Goal: Navigation & Orientation: Find specific page/section

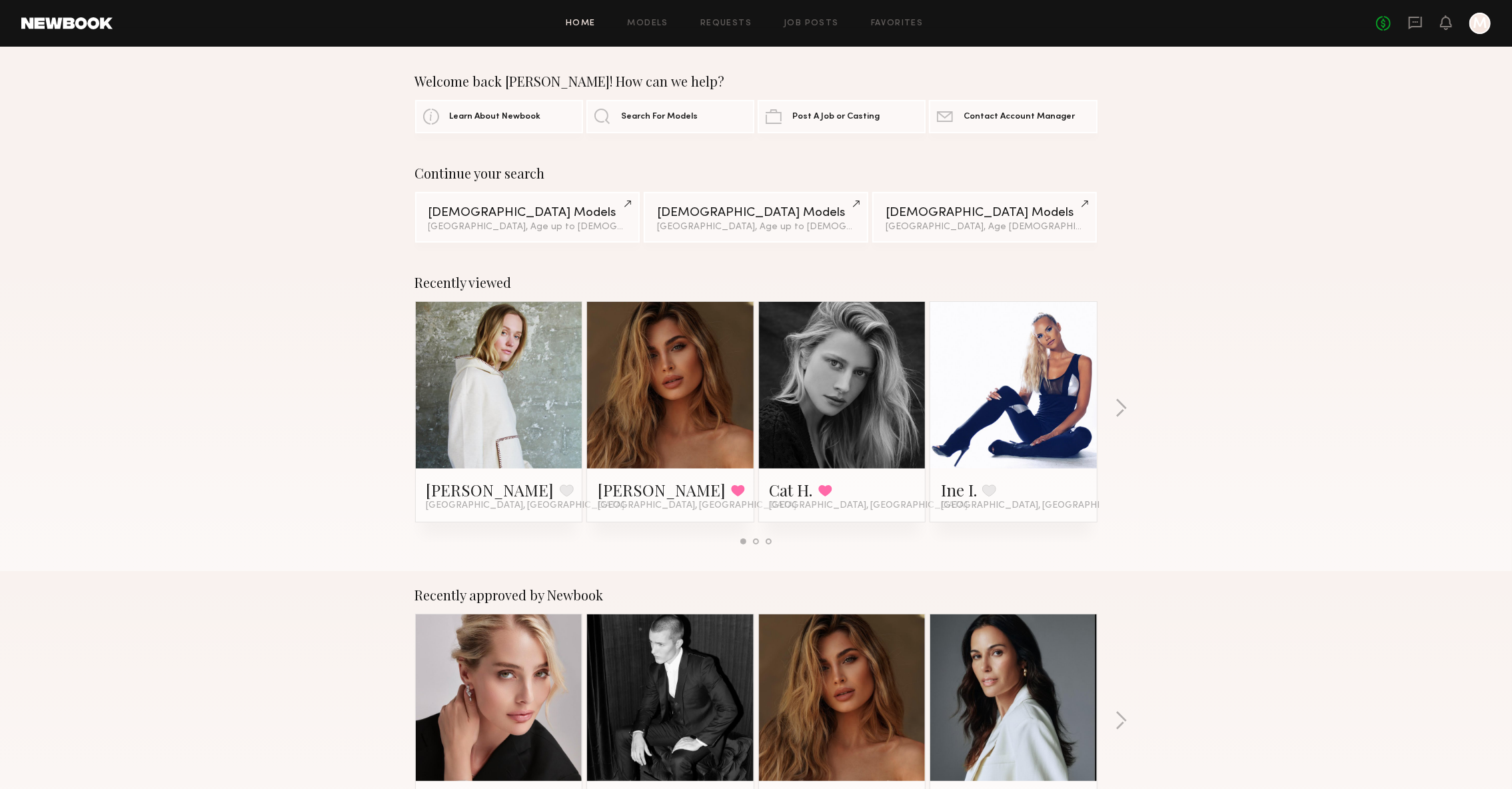
click at [660, 29] on div "Home Models Requests Job Posts Favorites Sign Out No fees up to $5,000 M" at bounding box center [801, 23] width 1378 height 21
click at [654, 27] on div "Home Models Requests Job Posts Favorites Sign Out No fees up to $5,000 M" at bounding box center [801, 23] width 1378 height 21
click at [653, 30] on div "Home Models Requests Job Posts Favorites Sign Out No fees up to $5,000 M" at bounding box center [801, 23] width 1378 height 21
click at [646, 26] on link "Models" at bounding box center [648, 24] width 40 height 9
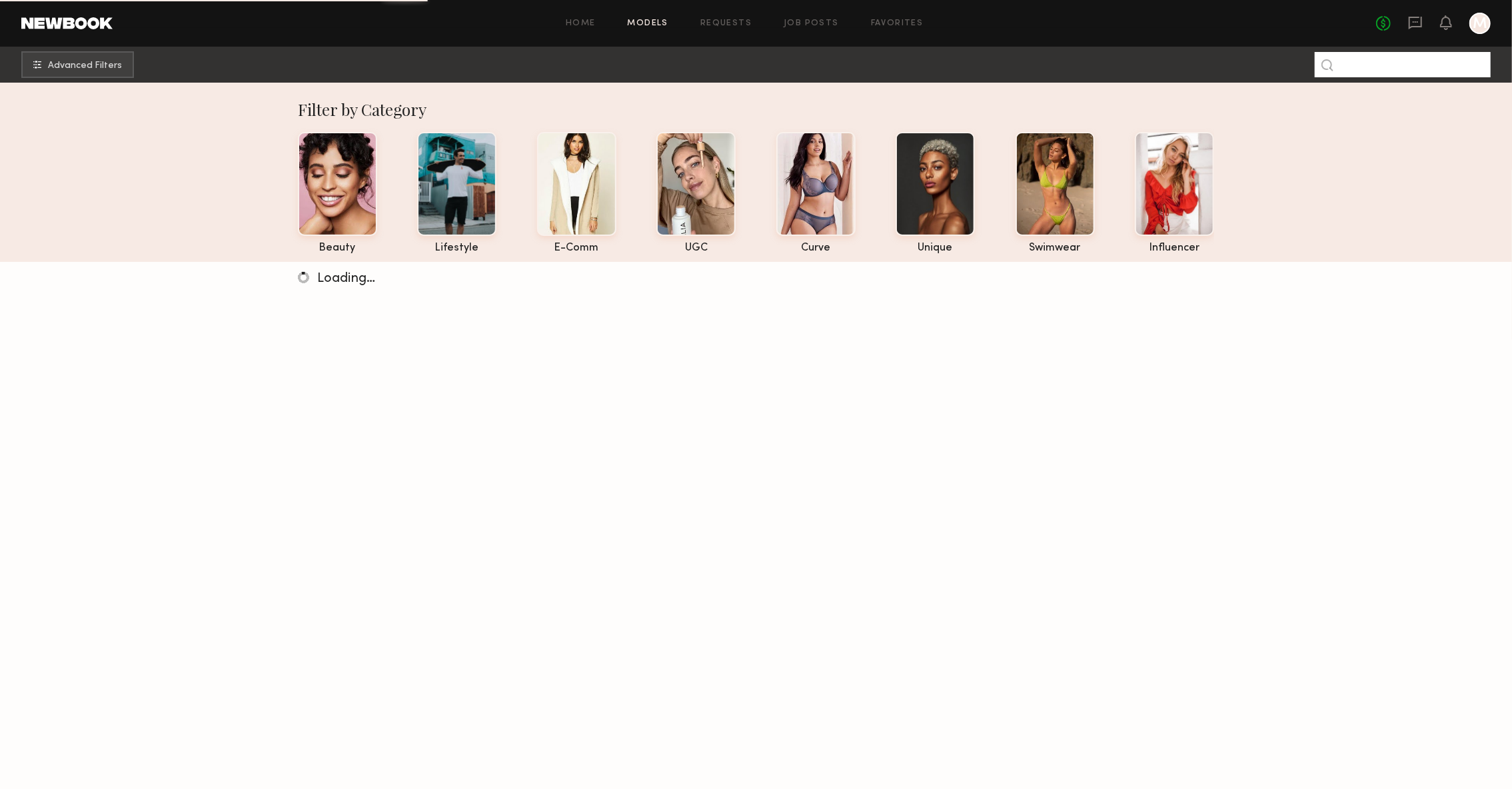
click at [1445, 76] on input at bounding box center [1402, 65] width 176 height 26
type input "******"
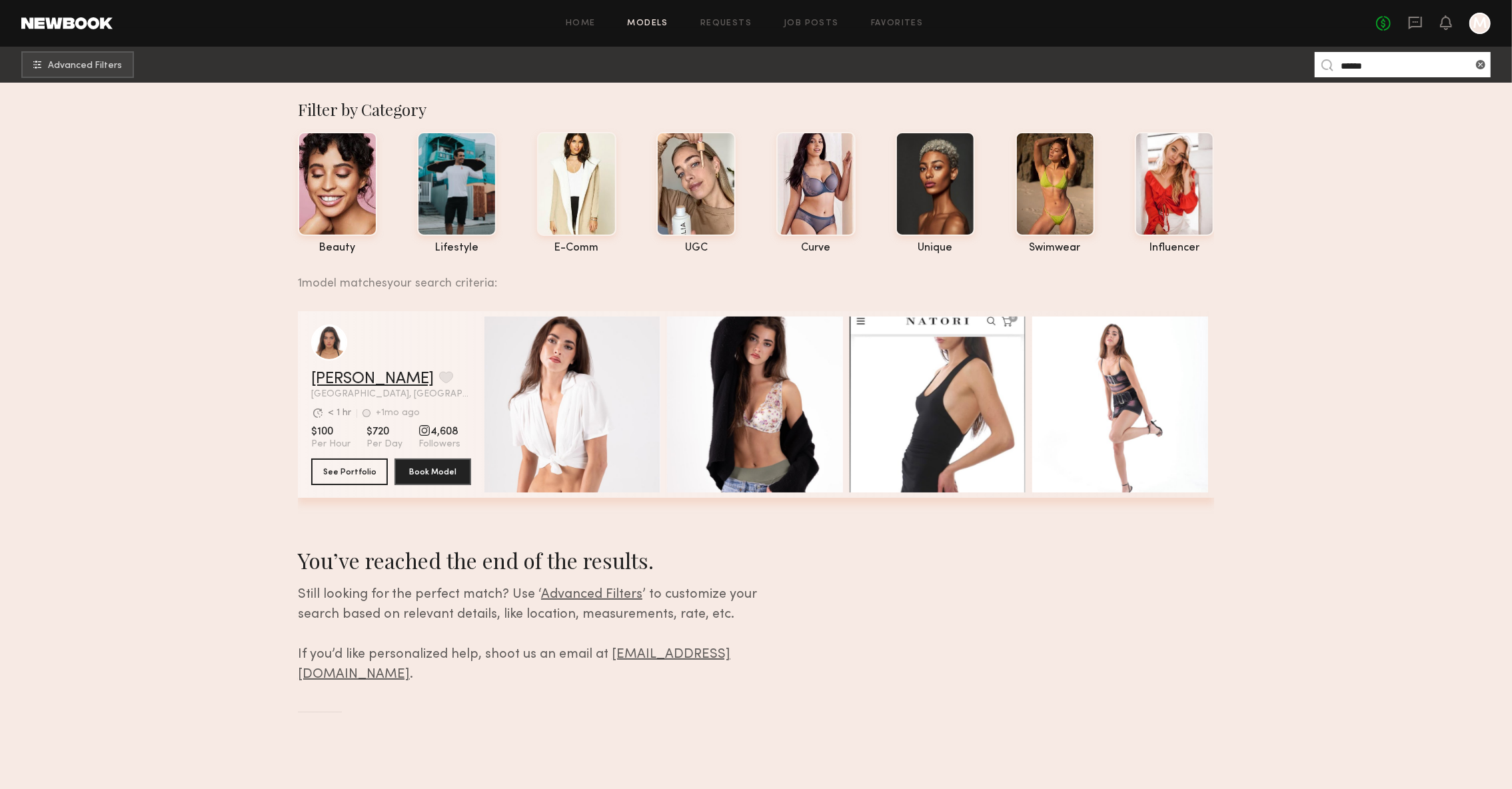
click at [345, 374] on link "Amoryn H." at bounding box center [372, 379] width 123 height 16
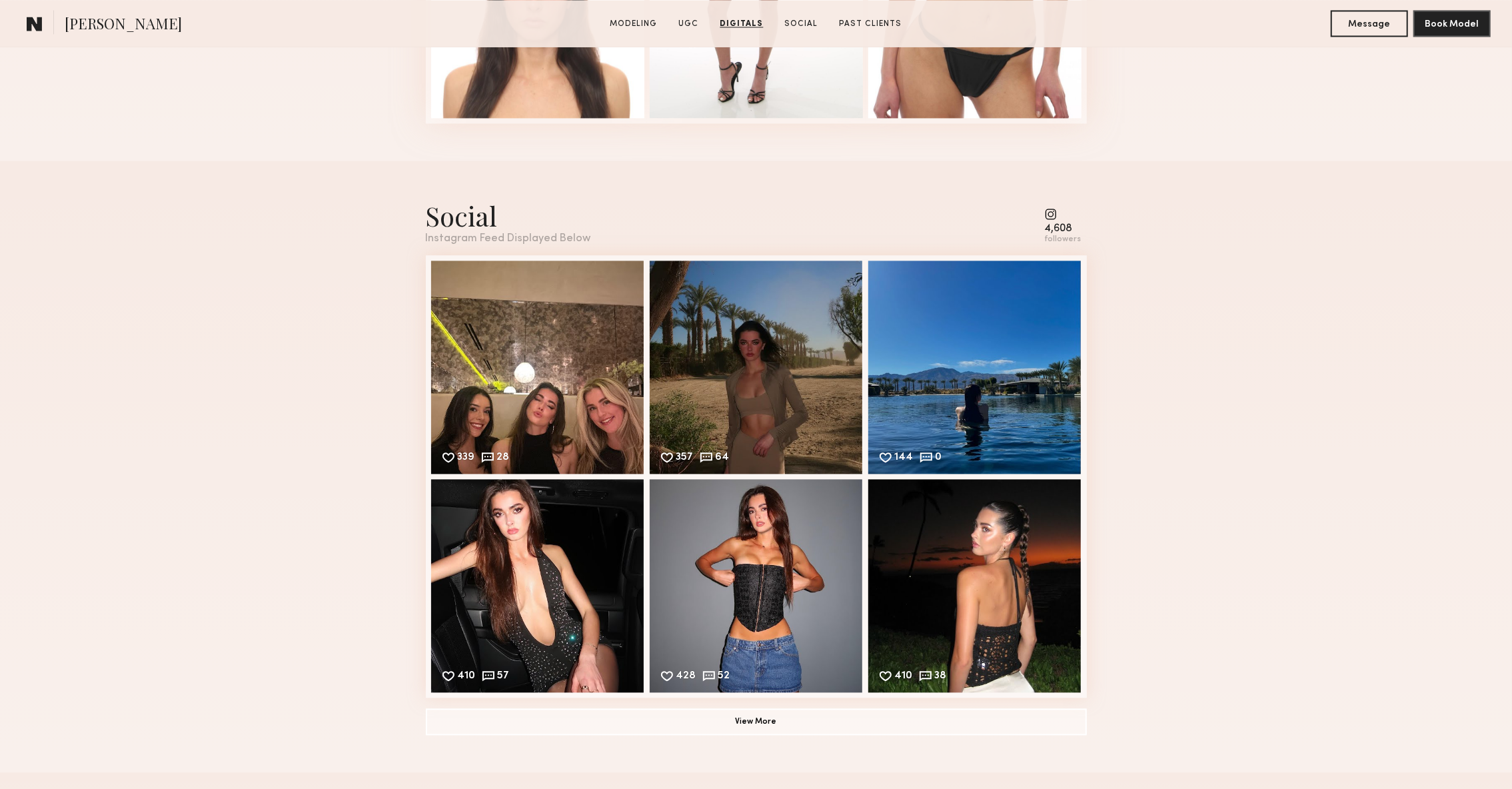
scroll to position [2412, 0]
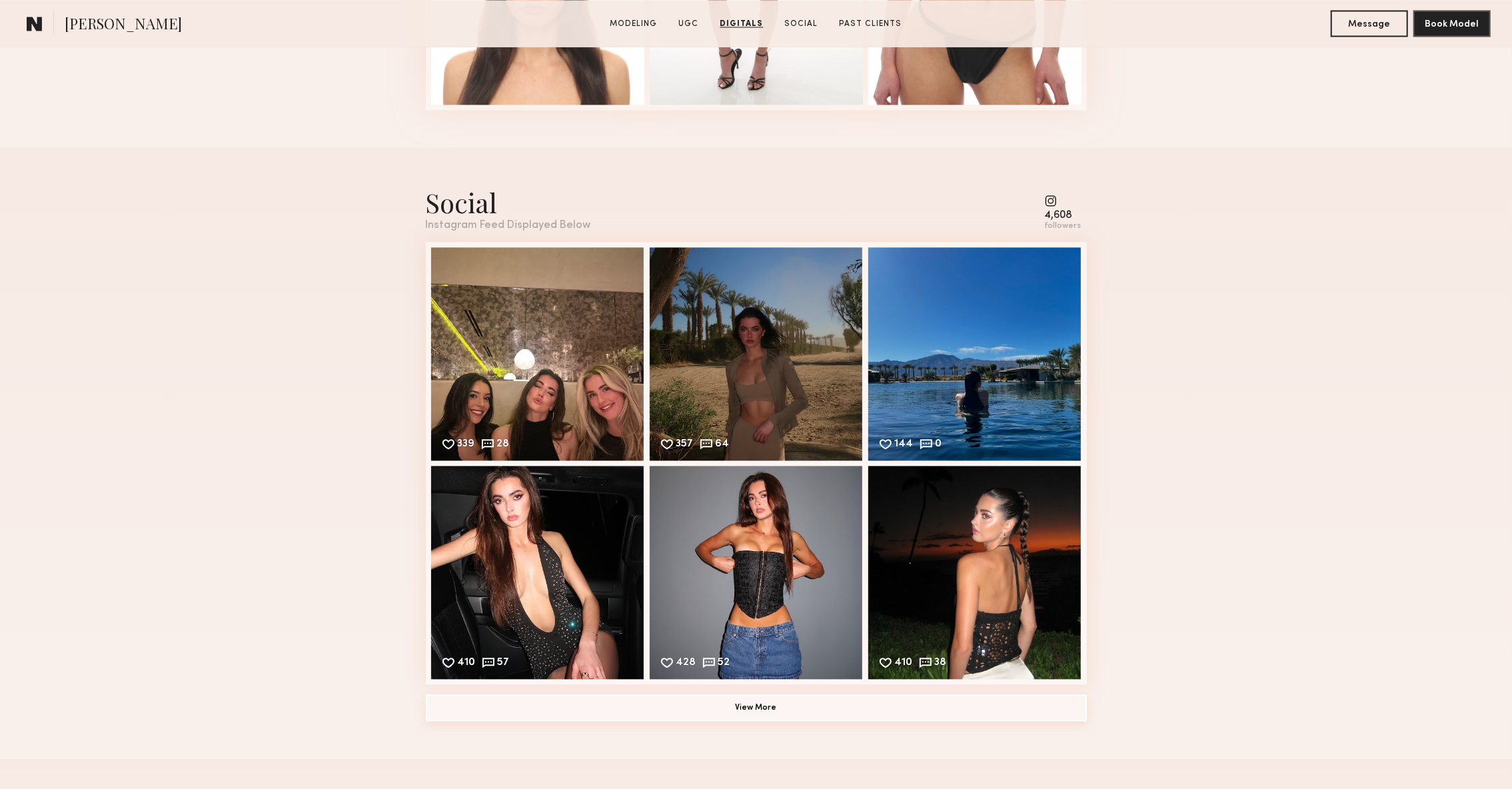
click at [465, 710] on button "View More" at bounding box center [756, 707] width 661 height 27
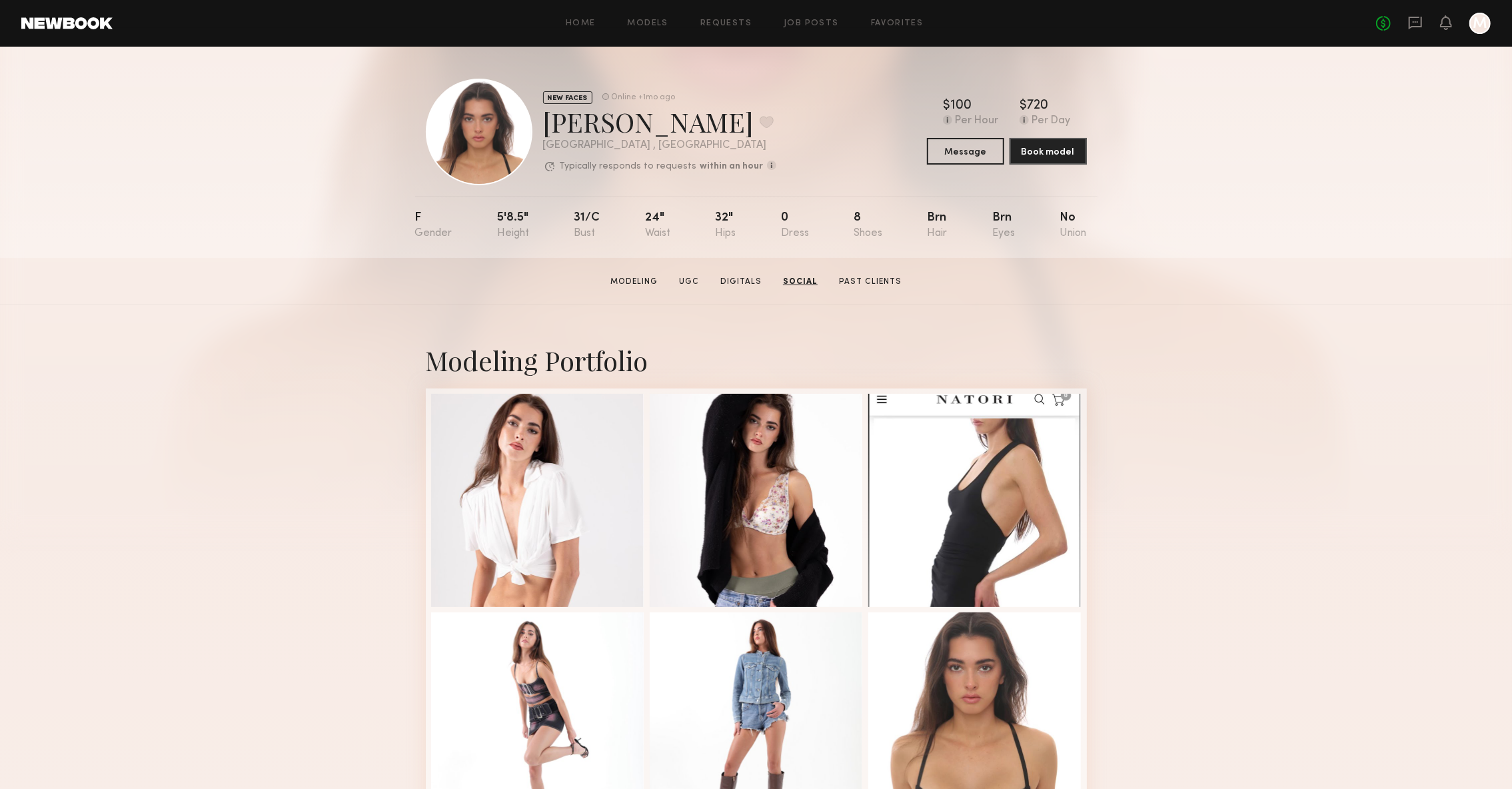
scroll to position [0, 0]
